Goal: Check status

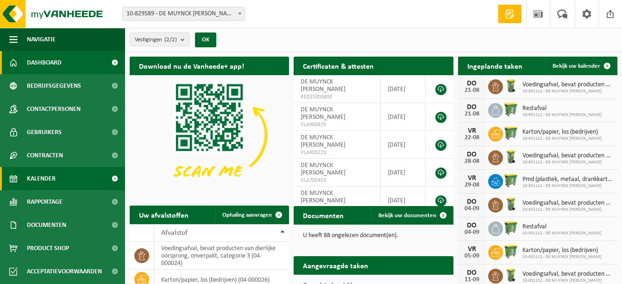
click at [61, 177] on link "Kalender" at bounding box center [62, 178] width 125 height 23
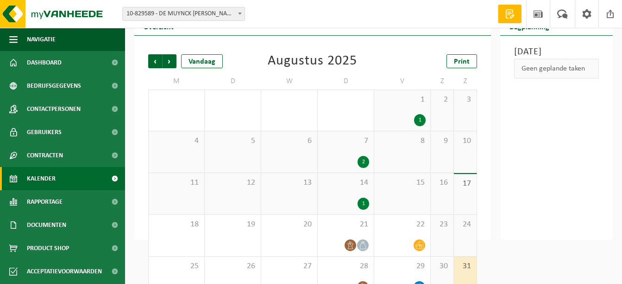
scroll to position [56, 0]
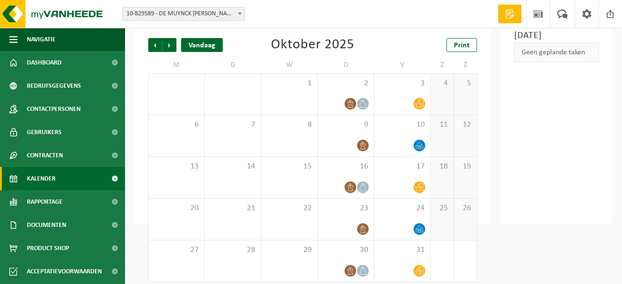
click at [193, 51] on div "Vandaag" at bounding box center [202, 45] width 42 height 14
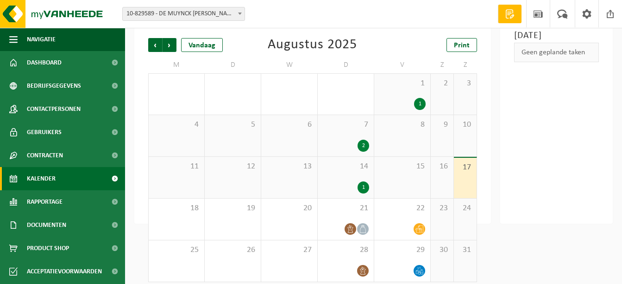
click at [347, 182] on div "1" at bounding box center [346, 187] width 47 height 12
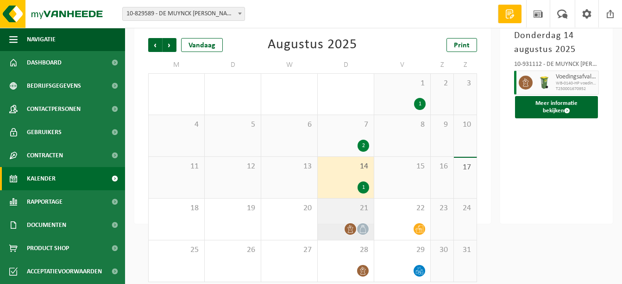
click at [337, 222] on div at bounding box center [346, 228] width 47 height 13
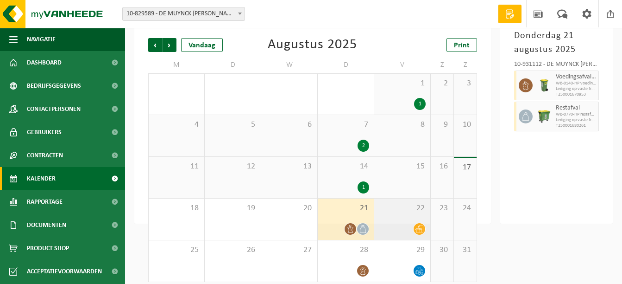
click at [410, 216] on div "22" at bounding box center [402, 218] width 56 height 41
